Goal: Information Seeking & Learning: Check status

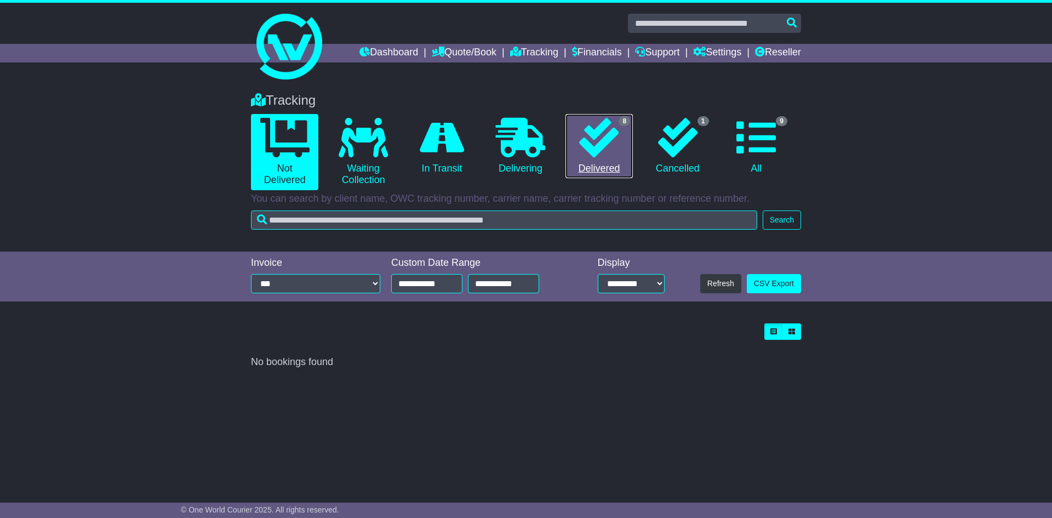
click at [590, 129] on icon at bounding box center [598, 137] width 39 height 39
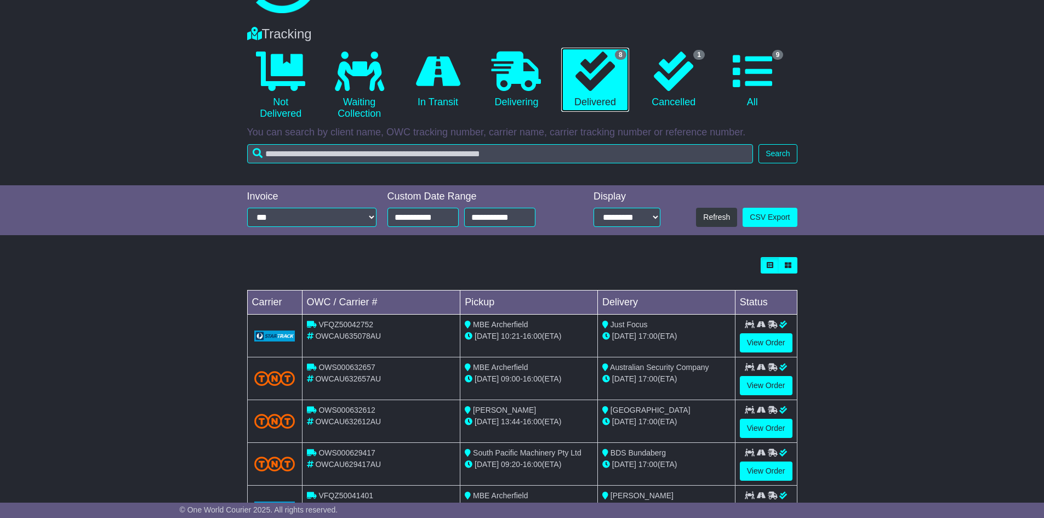
scroll to position [219, 0]
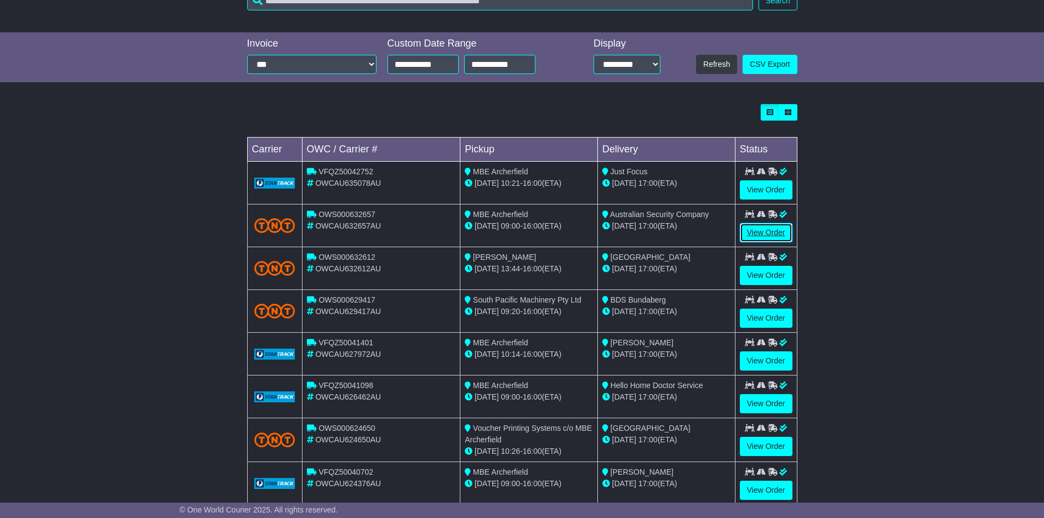
click at [767, 236] on link "View Order" at bounding box center [766, 232] width 53 height 19
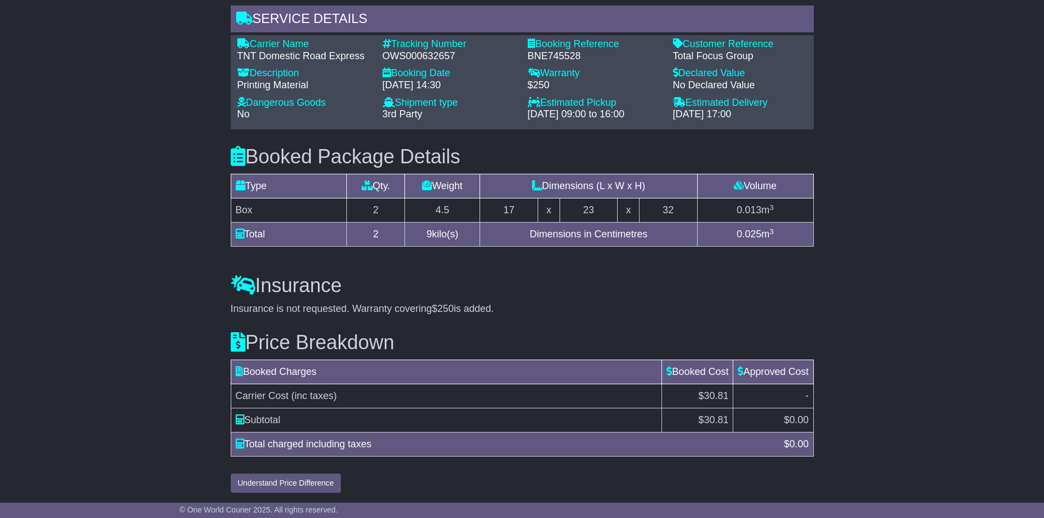
scroll to position [856, 0]
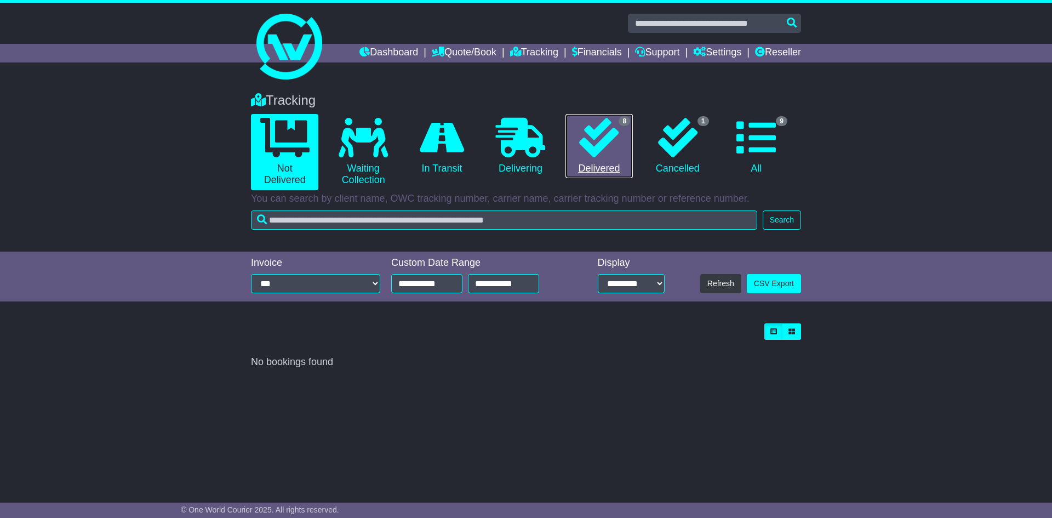
click at [618, 157] on icon at bounding box center [598, 137] width 39 height 39
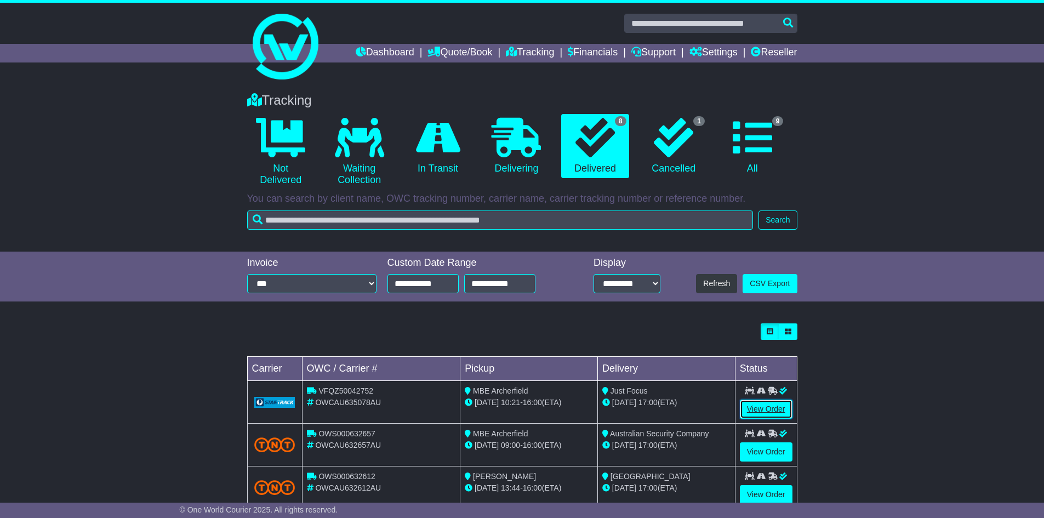
click at [777, 412] on link "View Order" at bounding box center [766, 409] width 53 height 19
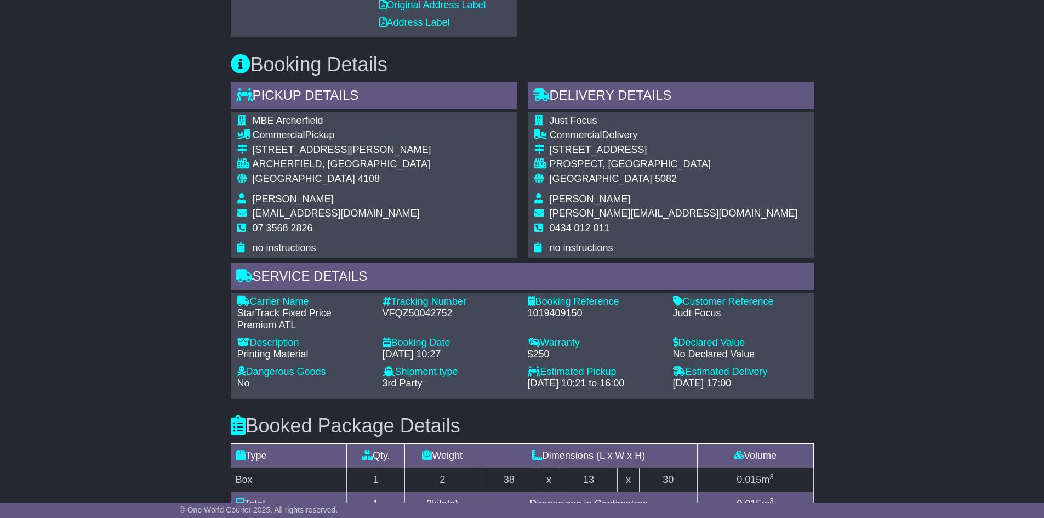
scroll to position [813, 0]
